Goal: Task Accomplishment & Management: Complete application form

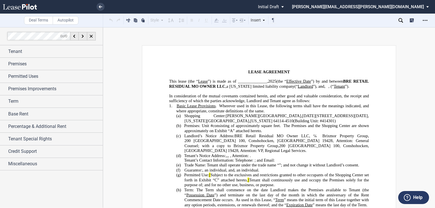
click at [257, 79] on span "”) is made as of ______________," at bounding box center [238, 81] width 60 height 5
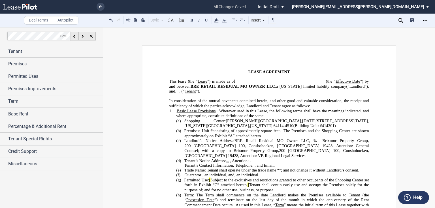
click at [302, 123] on span "[DATE][STREET_ADDRESS][DATE]" at bounding box center [335, 120] width 66 height 5
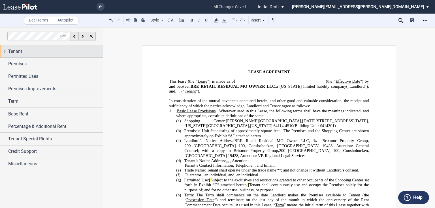
drag, startPoint x: 45, startPoint y: 54, endPoint x: 55, endPoint y: 55, distance: 10.5
click at [45, 55] on div "Tenant" at bounding box center [51, 51] width 103 height 12
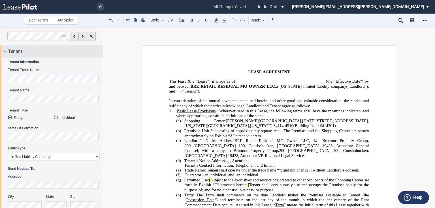
click at [18, 52] on span "Tenant" at bounding box center [15, 51] width 14 height 7
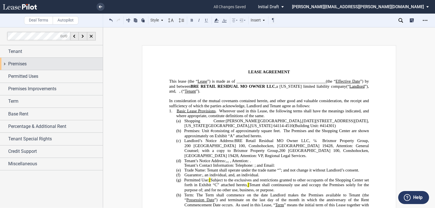
click at [17, 65] on span "Premises" at bounding box center [17, 64] width 18 height 7
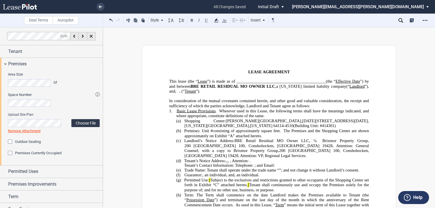
click at [89, 124] on label "Choose File" at bounding box center [85, 123] width 28 height 8
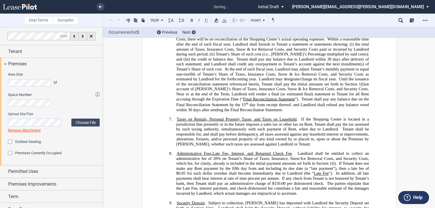
scroll to position [3442, 0]
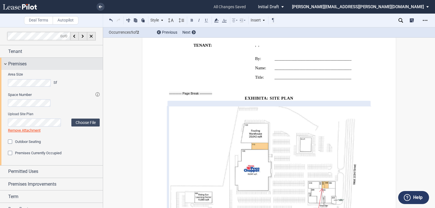
click at [50, 66] on div "Premises" at bounding box center [55, 64] width 95 height 7
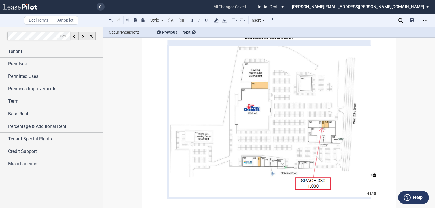
scroll to position [3510, 0]
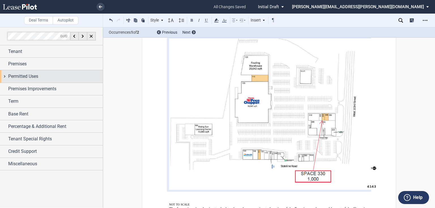
drag, startPoint x: 31, startPoint y: 74, endPoint x: 33, endPoint y: 76, distance: 3.2
click at [31, 75] on span "Permitted Uses" at bounding box center [23, 76] width 30 height 7
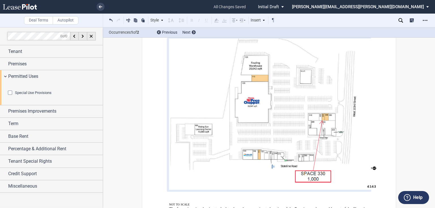
click at [0, 89] on html ".bocls-1{fill:#26354a;fill-rule:evenodd} Loading... × all changes saved Pending…" at bounding box center [217, 104] width 435 height 208
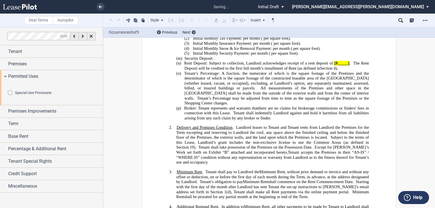
scroll to position [104, 0]
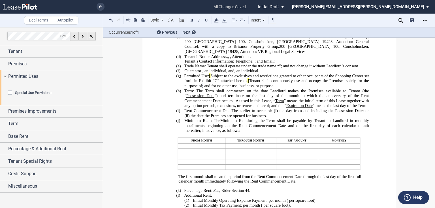
click at [210, 78] on span "[" at bounding box center [209, 76] width 1 height 5
click at [230, 88] on span "; and for no other use, business, or purpose." at bounding box center [238, 85] width 72 height 5
click at [258, 96] on span "Term: The Term shall commence on the date Landlord makes the Premises available…" at bounding box center [277, 93] width 186 height 10
click at [28, 95] on span "Special Use Provisions" at bounding box center [33, 93] width 37 height 4
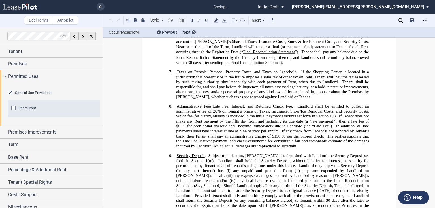
scroll to position [918, 0]
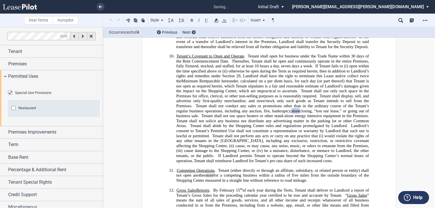
click at [28, 95] on span "Special Use Provisions" at bounding box center [33, 93] width 37 height 4
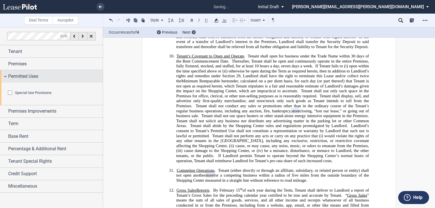
click at [11, 77] on span "Permitted Uses" at bounding box center [23, 76] width 30 height 7
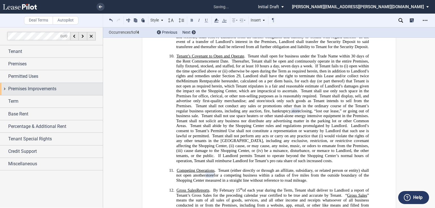
click at [17, 89] on span "Premises Improvements" at bounding box center [32, 88] width 48 height 7
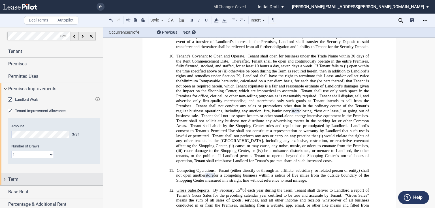
click at [58, 182] on div "Term" at bounding box center [55, 179] width 95 height 7
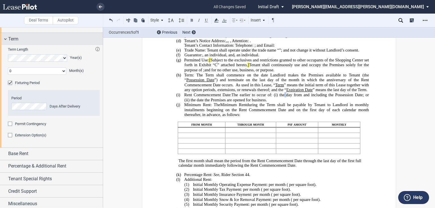
scroll to position [142, 0]
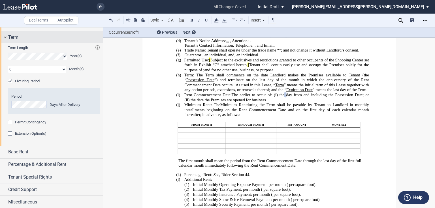
click at [24, 34] on div "Term" at bounding box center [55, 37] width 95 height 7
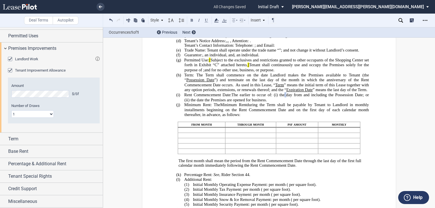
scroll to position [40, 0]
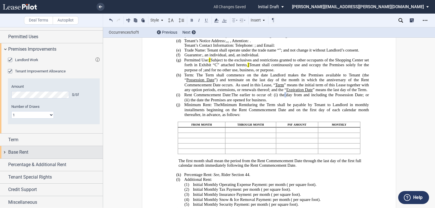
click at [23, 155] on span "Base Rent" at bounding box center [18, 152] width 20 height 7
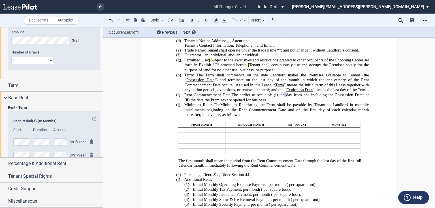
scroll to position [142, 0]
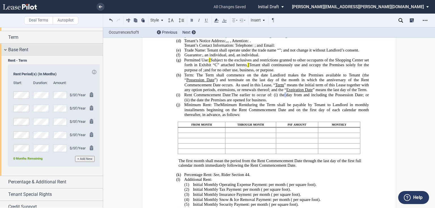
click at [44, 49] on div "Base Rent" at bounding box center [55, 49] width 95 height 7
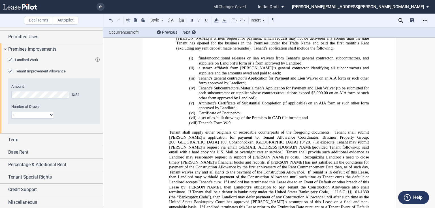
scroll to position [4137, 0]
click at [290, 155] on span "Recognizing Landlord’s need to close timely [PERSON_NAME]’s financial books and…" at bounding box center [269, 165] width 201 height 20
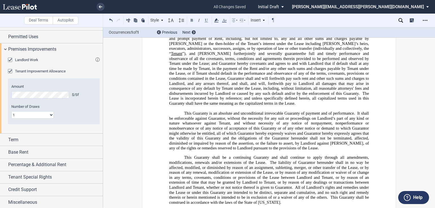
scroll to position [4431, 0]
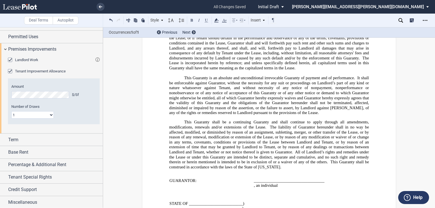
click at [169, 201] on td "STATE OF __________________________) ) COUNTY OF ________________________) ss." at bounding box center [223, 210] width 108 height 19
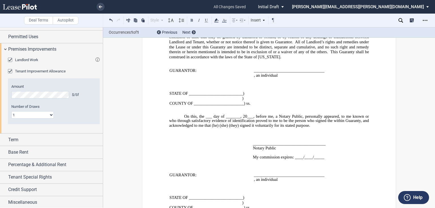
scroll to position [4567, 0]
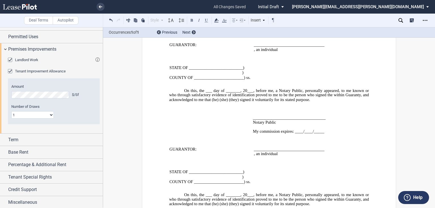
click at [288, 165] on p "﻿" at bounding box center [269, 167] width 200 height 5
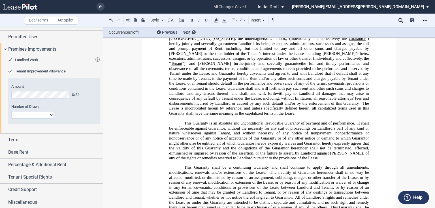
scroll to position [4296, 0]
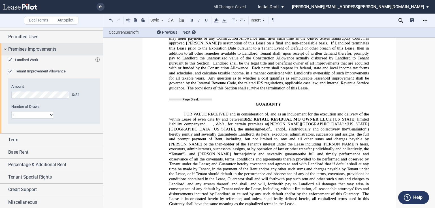
click at [47, 50] on span "Premises Improvements" at bounding box center [32, 49] width 48 height 7
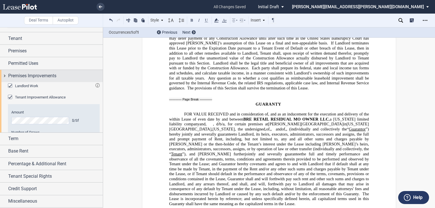
scroll to position [0, 0]
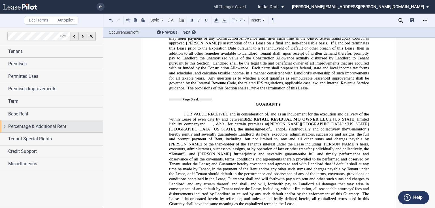
click at [44, 128] on span "Percentage & Additional Rent" at bounding box center [37, 126] width 58 height 7
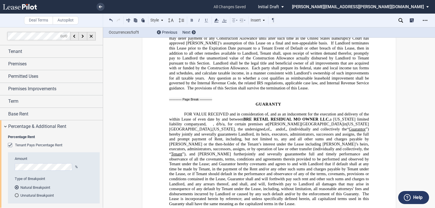
click at [10, 144] on div "Tenant Pays Percentage Rent" at bounding box center [11, 146] width 6 height 6
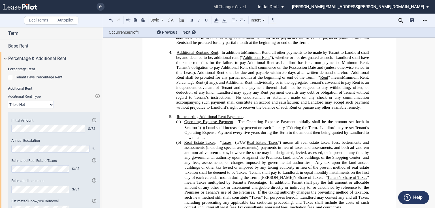
scroll to position [448, 0]
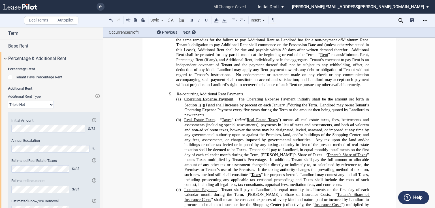
drag, startPoint x: 241, startPoint y: 100, endPoint x: 269, endPoint y: 95, distance: 28.4
click at [243, 99] on span "The Operating Expense Payment initially shall be the amount set forth in Section" at bounding box center [276, 102] width 185 height 10
click at [248, 148] on span "Tenant shall pay to Landlord, in equal monthly installments on the first day of…" at bounding box center [276, 152] width 185 height 10
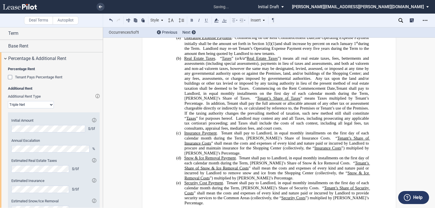
scroll to position [516, 0]
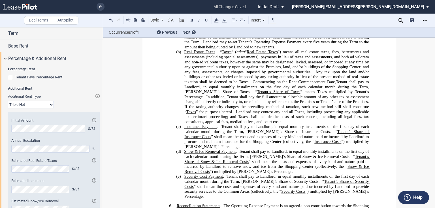
click at [220, 125] on span "Tenant shall pay to Landlord, in equal monthly installments on the first day of…" at bounding box center [276, 129] width 185 height 10
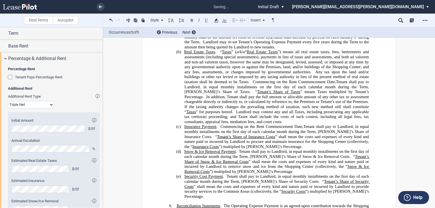
click at [237, 151] on span "Snow & Ice Removal Payment . Tenant shall pay to Landlord, in equal monthly ins…" at bounding box center [277, 161] width 186 height 25
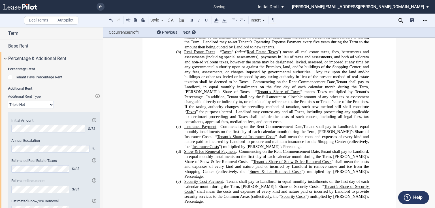
click at [225, 179] on span "Tenant shall pay to Landlord, in equal monthly installments on the first day of…" at bounding box center [276, 184] width 185 height 10
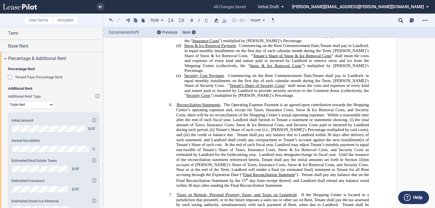
scroll to position [629, 0]
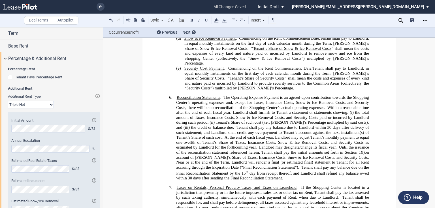
click at [216, 95] on span "Reconciliation Statements" at bounding box center [199, 97] width 44 height 5
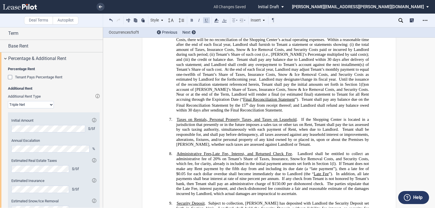
scroll to position [720, 0]
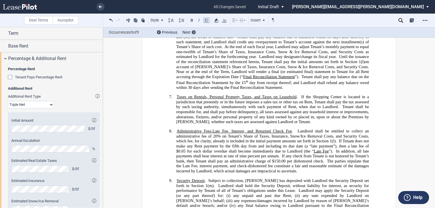
click at [212, 131] on span "Landlord shall be entitled to collect an administrative fee of 20% on Tenant’s …" at bounding box center [273, 136] width 194 height 15
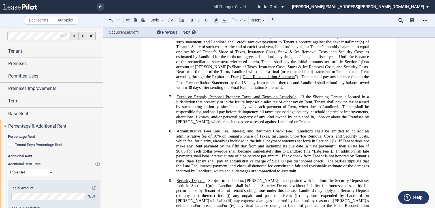
scroll to position [0, 0]
click at [19, 126] on span "Percentage & Additional Rent" at bounding box center [37, 126] width 58 height 7
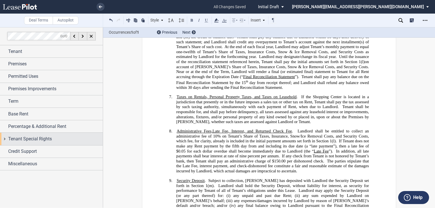
click at [23, 139] on span "Tenant Special Rights" at bounding box center [30, 139] width 44 height 7
click at [31, 138] on span "Tenant Special Rights" at bounding box center [30, 139] width 44 height 7
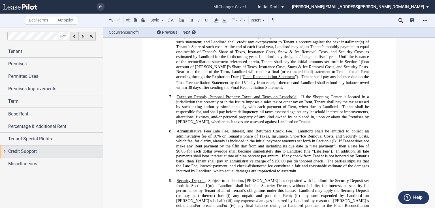
click at [22, 152] on span "Credit Support" at bounding box center [22, 151] width 29 height 7
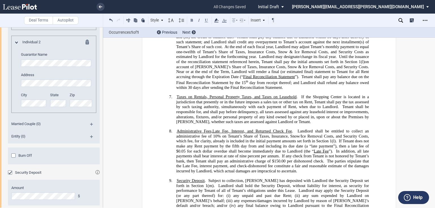
scroll to position [249, 0]
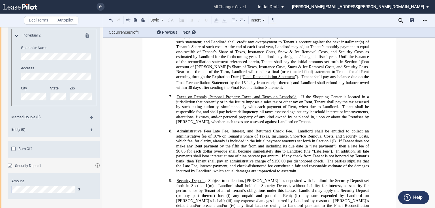
click at [5, 188] on div "Guarantor Guarantor Info: Individual (2) Individual 1 Guarantor Name Address Ci…" at bounding box center [51, 58] width 103 height 299
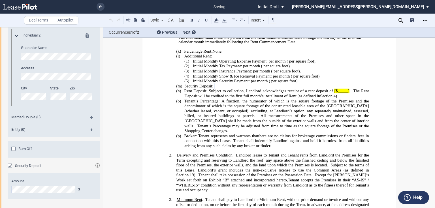
scroll to position [234, 0]
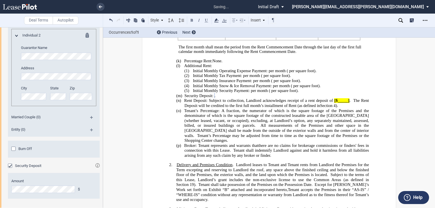
click at [334, 103] on span "[$_____]" at bounding box center [341, 100] width 15 height 5
click at [264, 103] on span "Rent Deposit: Subject to collection, Landlord acknowledges receipt of a rent de…" at bounding box center [259, 100] width 151 height 5
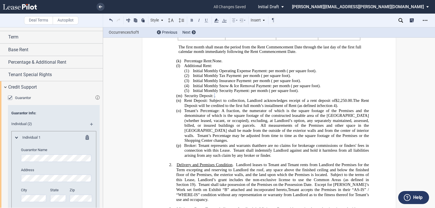
scroll to position [35, 0]
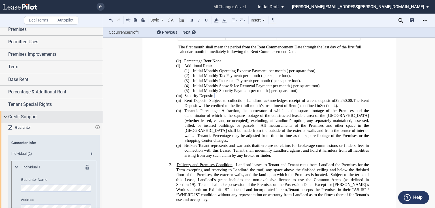
click at [29, 115] on span "Credit Support" at bounding box center [22, 117] width 29 height 7
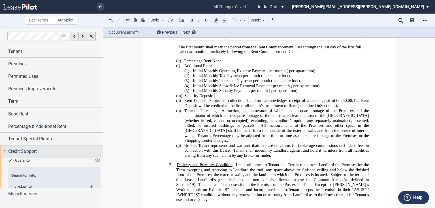
scroll to position [0, 0]
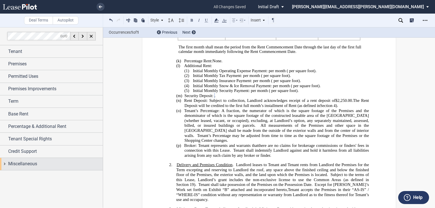
click at [29, 163] on span "Miscellaneous" at bounding box center [22, 163] width 29 height 7
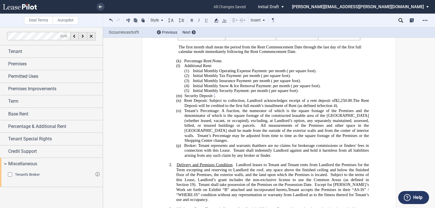
click at [26, 175] on span "Tenant's Broker" at bounding box center [27, 174] width 25 height 4
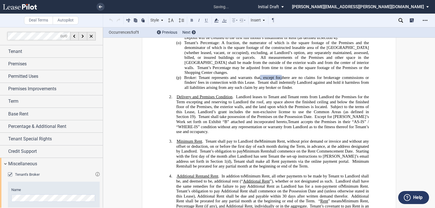
scroll to position [8, 0]
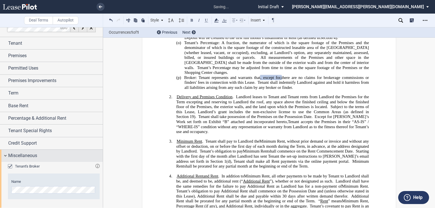
click at [23, 154] on span "Miscellaneous" at bounding box center [22, 155] width 29 height 7
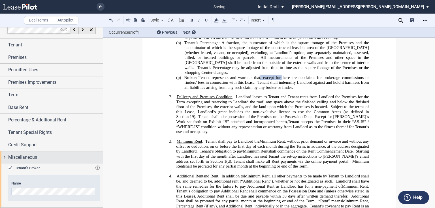
scroll to position [0, 0]
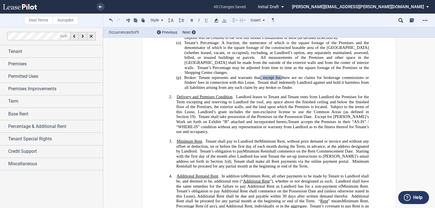
click at [334, 125] on span "Tenant accepts the Premises in their “AS-IS” / “WHERE-IS” condition without any…" at bounding box center [273, 126] width 194 height 15
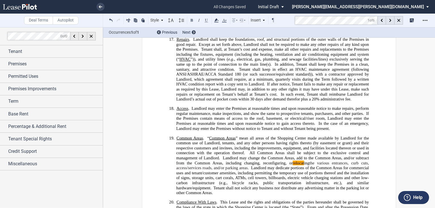
scroll to position [1633, 0]
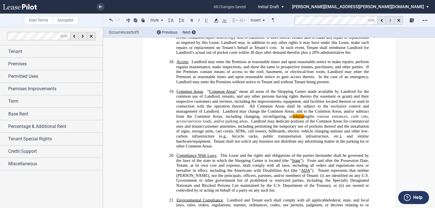
click at [391, 21] on icon at bounding box center [390, 20] width 2 height 3
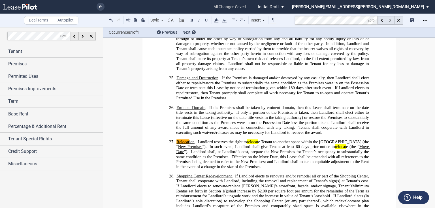
scroll to position [2217, 0]
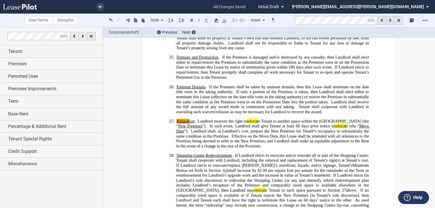
drag, startPoint x: 199, startPoint y: 100, endPoint x: 221, endPoint y: 98, distance: 22.0
click at [202, 119] on span "Landlord reserves the right to relocat e Tenant to another space within the [GE…" at bounding box center [273, 124] width 194 height 10
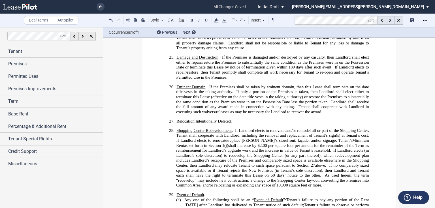
click at [289, 148] on span "If Landlord elects (in Landlord’s sole discretion) to redevelop the Shopping Ce…" at bounding box center [273, 158] width 194 height 20
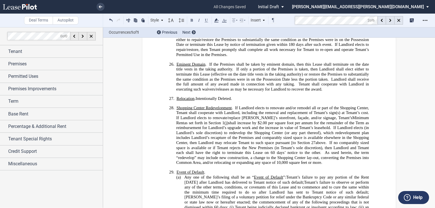
click at [183, 140] on span "If no comparably sized space is available or if Tenant rejects the New Premises…" at bounding box center [273, 147] width 194 height 15
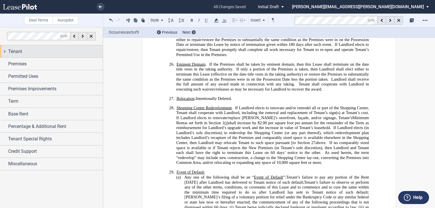
click at [40, 51] on div "Tenant" at bounding box center [55, 51] width 95 height 7
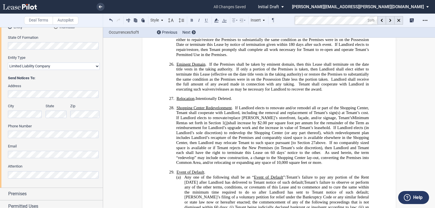
scroll to position [113, 0]
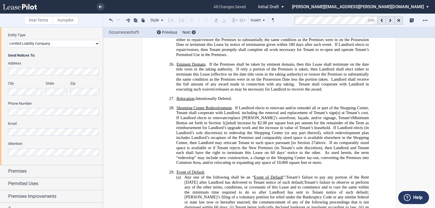
click at [3, 112] on div "Tenant Information Tenant Trade Name Tenant Name Tenant Type Entity Individual …" at bounding box center [51, 54] width 103 height 220
click at [294, 106] on span "If Landlord elects to renovate and/or remodel all or part of the Shopping Cente…" at bounding box center [273, 111] width 194 height 10
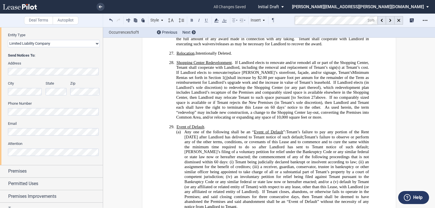
click at [218, 130] on span "Any one of the following shall be an “" at bounding box center [219, 132] width 70 height 5
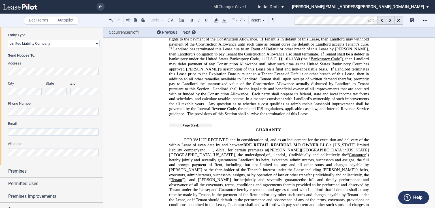
scroll to position [4048, 0]
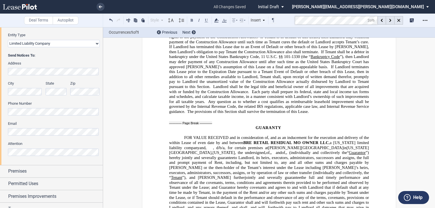
drag, startPoint x: 274, startPoint y: 122, endPoint x: 278, endPoint y: 122, distance: 4.5
click at [278, 150] on span ", and ﻿ ﻿ of ﻿ ﻿ , ﻿ ﻿ , ﻿ ﻿ ﻿ ﻿ ﻿ ﻿ and ﻿ ﻿ a married couple with an address a…" at bounding box center [282, 152] width 16 height 5
click at [269, 150] on span ", the undersigned," at bounding box center [252, 152] width 34 height 5
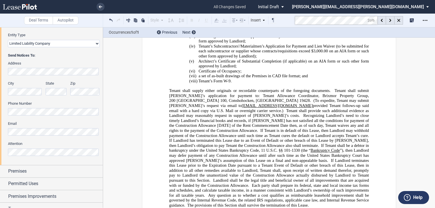
click at [5, 112] on div "Tenant Information Tenant Trade Name Tenant Name Tenant Type Entity Individual …" at bounding box center [51, 54] width 103 height 220
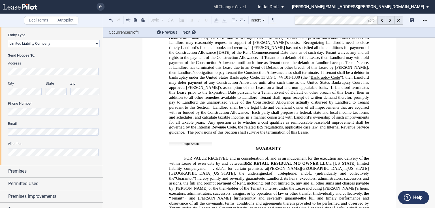
scroll to position [4045, 0]
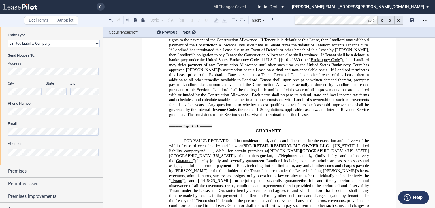
click at [297, 153] on span "﻿ Telephone:" at bounding box center [288, 155] width 18 height 5
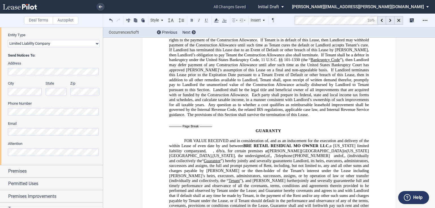
click at [304, 153] on span "[PHONE_NUMBER]" at bounding box center [311, 155] width 37 height 5
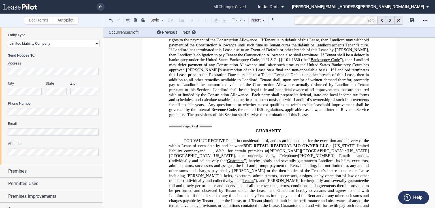
click at [0, 131] on html ".bocls-1{fill:#26354a;fill-rule:evenodd} Loading... × all changes saved Pending…" at bounding box center [217, 104] width 435 height 208
click at [336, 153] on span "[PHONE_NUMBER], Email:" at bounding box center [324, 155] width 52 height 5
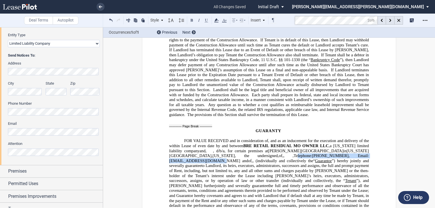
drag, startPoint x: 303, startPoint y: 124, endPoint x: 213, endPoint y: 130, distance: 90.2
click at [213, 153] on span "﻿ Telephone: [PHONE_NUMBER], Email: [EMAIL_ADDRESS][DOMAIN_NAME]" at bounding box center [269, 158] width 200 height 10
click at [313, 158] on span "(individually and collectively the" at bounding box center [283, 160] width 57 height 5
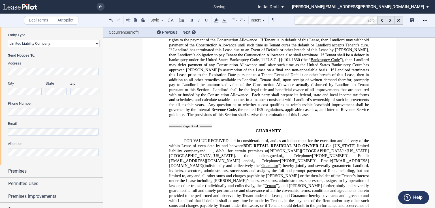
click at [349, 158] on span "Telephone: [PHONE_NUMBER], Email: [EMAIL_ADDRESS][DOMAIN_NAME]" at bounding box center [269, 163] width 200 height 10
drag, startPoint x: 168, startPoint y: 134, endPoint x: 215, endPoint y: 129, distance: 47.8
click at [169, 158] on span "[PHONE_NUMBER], Email: [EMAIL_ADDRESS][DOMAIN_NAME]" at bounding box center [269, 163] width 200 height 10
click at [186, 158] on span "[PHONE_NUMBER], Email: [EMAIL_ADDRESS][DOMAIN_NAME]" at bounding box center [269, 163] width 200 height 10
drag, startPoint x: 207, startPoint y: 136, endPoint x: 250, endPoint y: 133, distance: 43.1
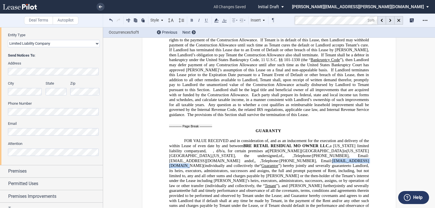
click at [250, 158] on span "[EMAIL_ADDRESS][DOMAIN_NAME]" at bounding box center [269, 163] width 200 height 10
click at [356, 158] on span "Telephone: [PHONE_NUMBER], Email: [EMAIL_ADDRESS][DOMAIN_NAME] ﻿" at bounding box center [269, 163] width 200 height 10
click at [327, 153] on span "[PHONE_NUMBER], Email: [EMAIL_ADDRESS][DOMAIN_NAME]" at bounding box center [269, 158] width 200 height 10
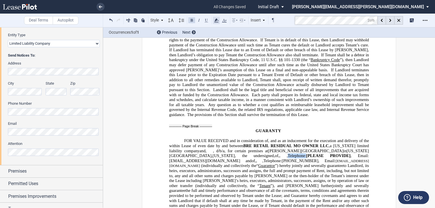
click at [216, 19] on use at bounding box center [216, 20] width 4 height 4
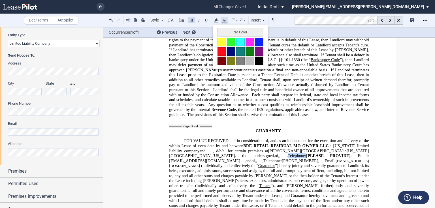
click at [224, 21] on use at bounding box center [224, 21] width 5 height 4
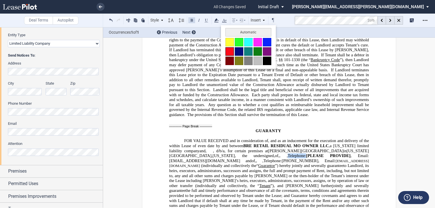
click at [230, 52] on button at bounding box center [229, 51] width 8 height 8
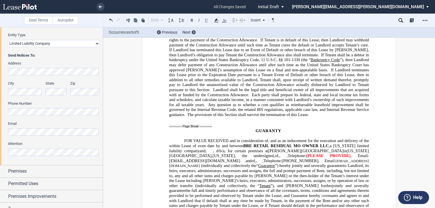
click at [206, 158] on span "[PHONE_NUMBER], Email: [EMAIL_ADDRESS][DOMAIN_NAME] ﻿" at bounding box center [269, 163] width 200 height 10
click at [400, 20] on icon at bounding box center [400, 20] width 5 height 5
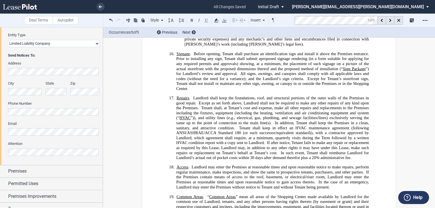
scroll to position [85, 0]
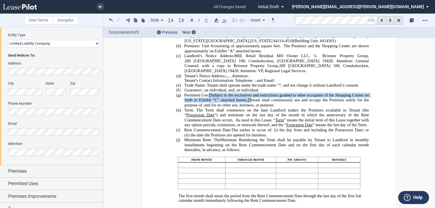
drag, startPoint x: 209, startPoint y: 100, endPoint x: 252, endPoint y: 104, distance: 43.4
click at [252, 104] on span "Permitted Use: [ Subject to the exclusives and restrictions granted to other oc…" at bounding box center [277, 100] width 186 height 15
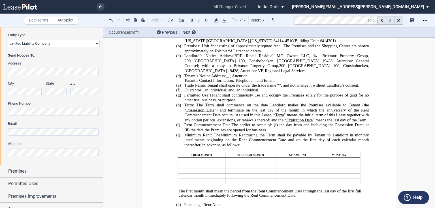
click at [391, 20] on icon at bounding box center [390, 20] width 2 height 3
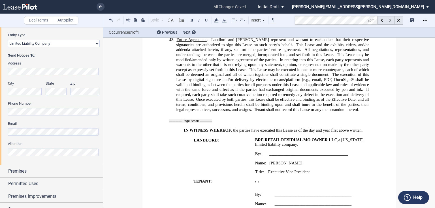
scroll to position [3701, 0]
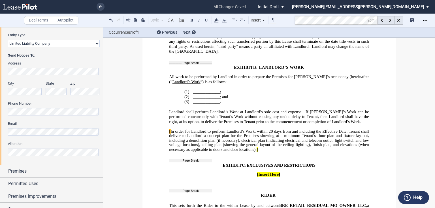
drag, startPoint x: 147, startPoint y: 101, endPoint x: 153, endPoint y: 100, distance: 5.7
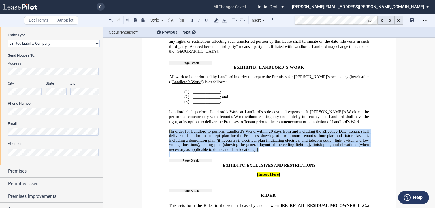
drag, startPoint x: 153, startPoint y: 100, endPoint x: 272, endPoint y: 120, distance: 121.1
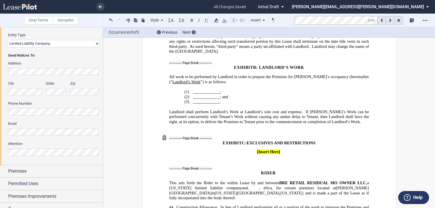
click at [162, 133] on div at bounding box center [164, 137] width 9 height 9
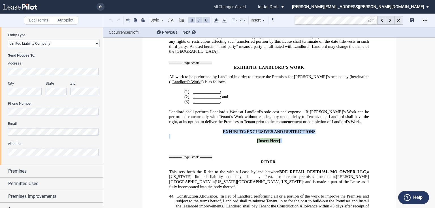
drag, startPoint x: 172, startPoint y: 100, endPoint x: 279, endPoint y: 112, distance: 107.3
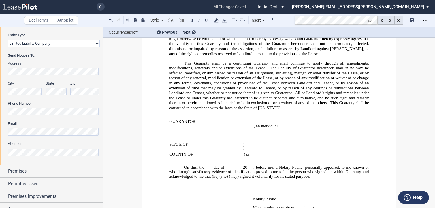
scroll to position [4222, 0]
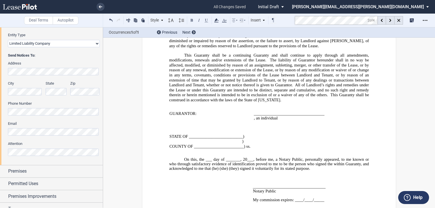
click at [248, 157] on span "20___, before me, a Notary Public, personally appeared" at bounding box center [291, 159] width 96 height 5
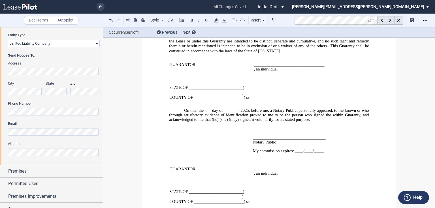
scroll to position [4319, 0]
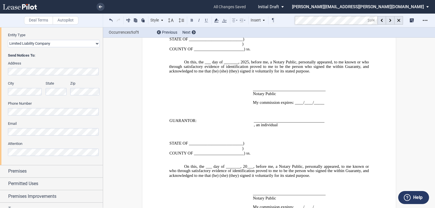
click at [250, 164] on span "20___, before me, a Notary Public, personally appeared" at bounding box center [291, 166] width 96 height 5
click at [389, 22] on use at bounding box center [390, 20] width 2 height 3
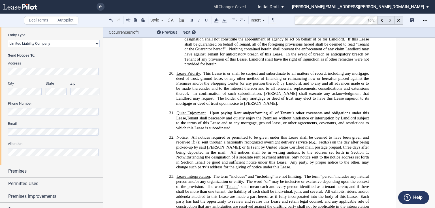
scroll to position [2256, 0]
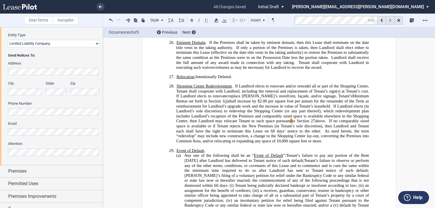
click at [389, 20] on icon at bounding box center [390, 20] width 2 height 3
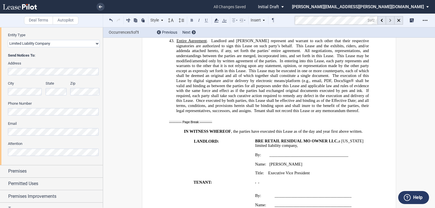
scroll to position [4012, 0]
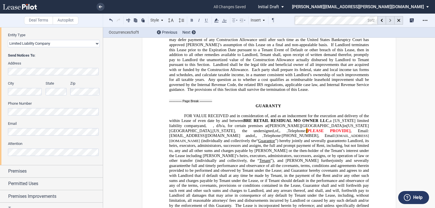
click at [389, 20] on icon at bounding box center [390, 20] width 2 height 3
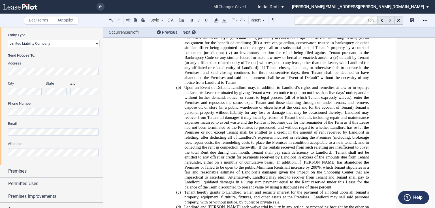
scroll to position [2256, 0]
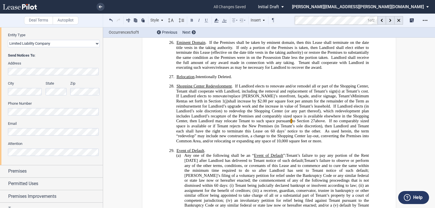
click at [296, 104] on span "If Landlord elects (in Landlord’s sole discretion) to redevelop the Shopping Ce…" at bounding box center [273, 114] width 194 height 20
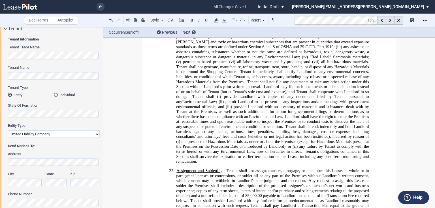
scroll to position [0, 0]
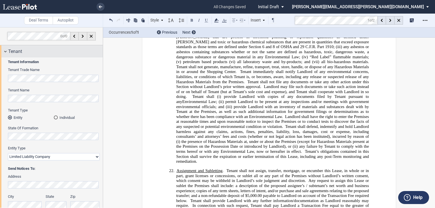
click at [17, 50] on span "Tenant" at bounding box center [15, 51] width 14 height 7
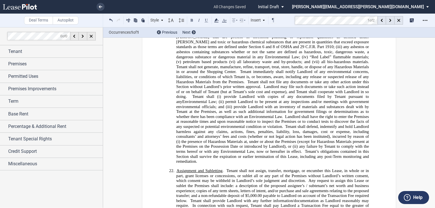
click at [236, 124] on span "Tenant shall defend, indemnify and hold Landlord harmless against any claims, a…" at bounding box center [273, 134] width 194 height 20
click at [299, 144] on span "any failure by Tenant to comply with the terms hereof or with any Environmental…" at bounding box center [273, 149] width 194 height 10
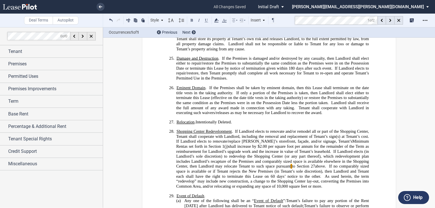
scroll to position [2233, 0]
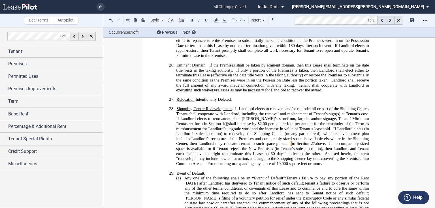
drag, startPoint x: 203, startPoint y: 128, endPoint x: 183, endPoint y: 123, distance: 20.7
click at [203, 142] on span "If no comparably sized space is available or if Tenant rejects the New Premises…" at bounding box center [273, 149] width 194 height 15
click at [378, 57] on div "﻿ LEASE AGREEMENT ﻿ This lease (the “ Lease ”) is made as of __________________…" at bounding box center [269, 66] width 254 height 4508
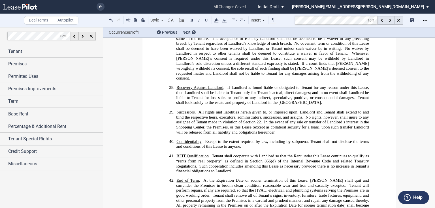
scroll to position [3637, 0]
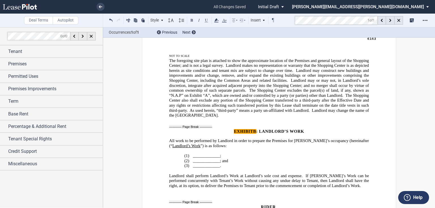
click at [193, 153] on span "_____________;" at bounding box center [207, 155] width 28 height 5
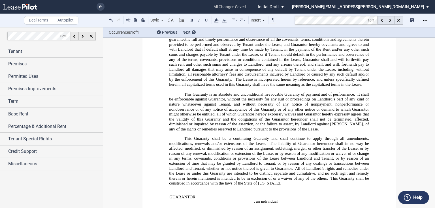
scroll to position [4158, 0]
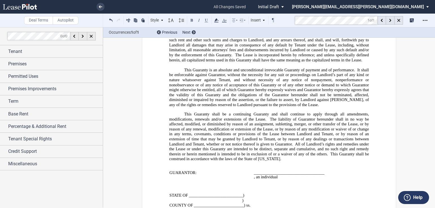
click at [290, 134] on p "This Guaranty shall be a continuing Guaranty and shall continue to apply throug…" at bounding box center [269, 137] width 200 height 50
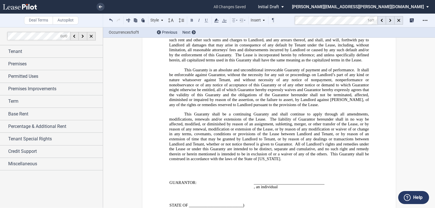
click at [107, 19] on div "Style 1. Section (a) Subsection (1) Subsection 1 (i) Subsection 2 Normal Normal…" at bounding box center [218, 21] width 231 height 14
click at [109, 19] on button at bounding box center [111, 20] width 7 height 7
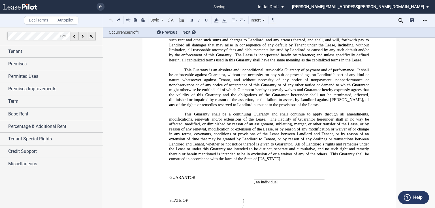
click at [109, 19] on div "Style 1. Section (a) Subsection (1) Subsection 1 (i) Subsection 2 Normal Normal…" at bounding box center [192, 20] width 169 height 7
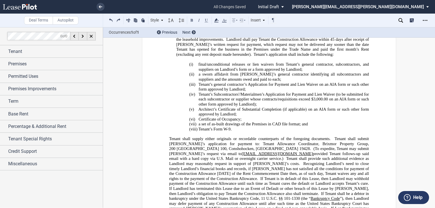
scroll to position [3912, 0]
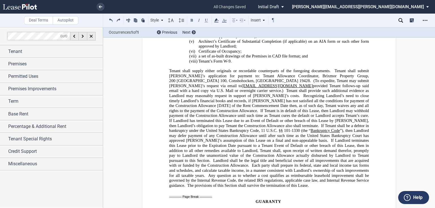
click at [354, 151] on p "Tenant shall supply either originals or recordable counterparts of the foregoin…" at bounding box center [269, 127] width 200 height 119
click at [162, 22] on icon at bounding box center [161, 20] width 3 height 3
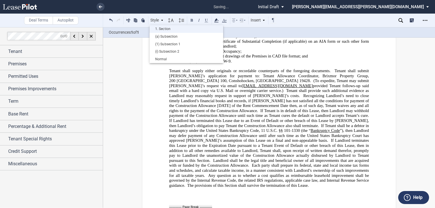
click at [161, 28] on div "1. Section" at bounding box center [186, 29] width 68 height 5
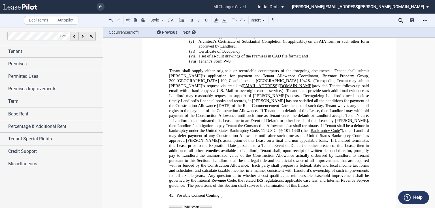
click at [232, 193] on p "45. ﻿Possible Consent Conting.[" at bounding box center [272, 195] width 192 height 5
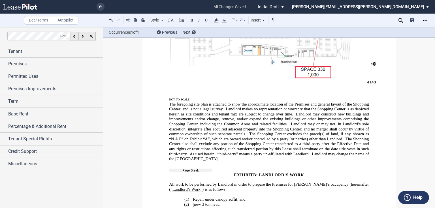
scroll to position [3591, 0]
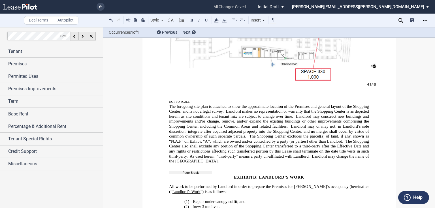
click at [231, 199] on span "Repair under canopy soffit; and" at bounding box center [219, 201] width 52 height 5
drag, startPoint x: 231, startPoint y: 169, endPoint x: 362, endPoint y: 113, distance: 143.0
click at [423, 23] on div "Open Lease options menu" at bounding box center [424, 20] width 9 height 9
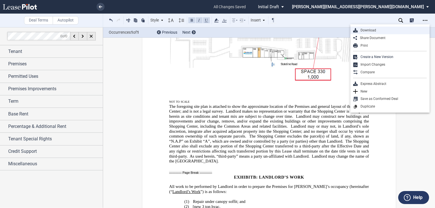
click at [372, 30] on div "Download" at bounding box center [391, 30] width 69 height 5
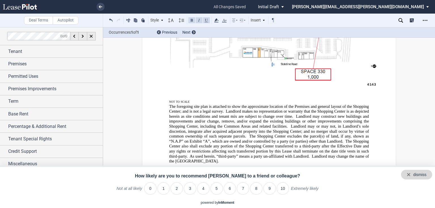
click at [417, 178] on div "dismiss" at bounding box center [416, 175] width 31 height 10
